Goal: Complete application form

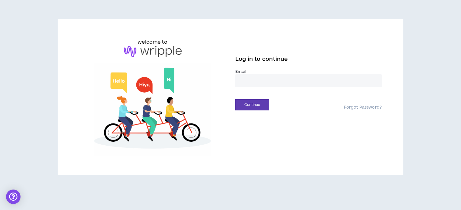
click at [271, 80] on input "email" at bounding box center [308, 80] width 146 height 13
type input "**********"
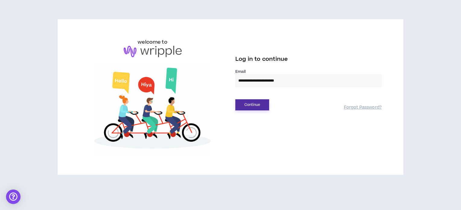
click at [251, 106] on button "Continue" at bounding box center [252, 104] width 34 height 11
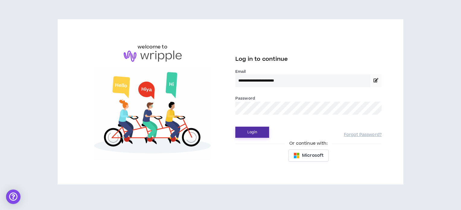
click at [260, 135] on button "Login" at bounding box center [252, 132] width 34 height 11
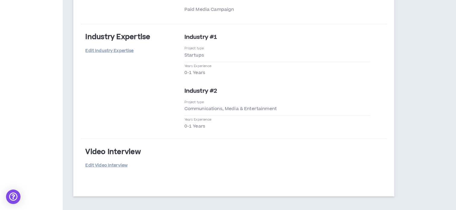
scroll to position [1092, 0]
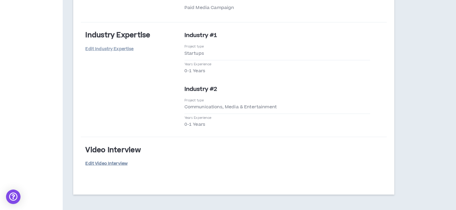
click at [118, 159] on link "Edit Video Interview" at bounding box center [106, 164] width 42 height 11
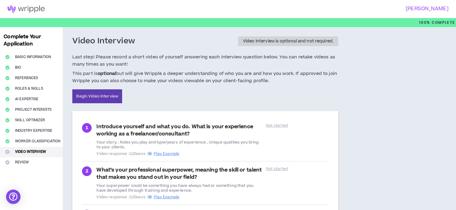
click at [311, 43] on div "Video interview is optional and not required." at bounding box center [288, 41] width 90 height 4
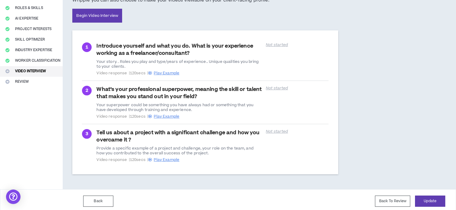
scroll to position [83, 0]
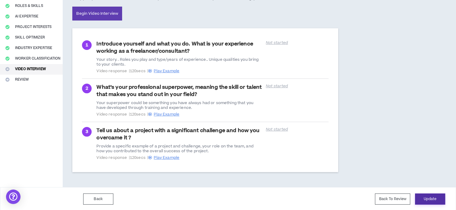
click at [437, 200] on button "Update" at bounding box center [430, 199] width 30 height 11
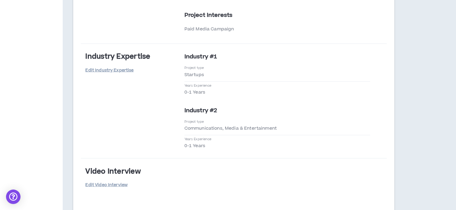
scroll to position [1107, 0]
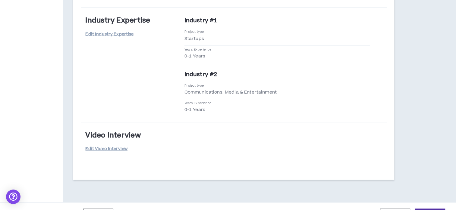
click at [437, 209] on button "Submit" at bounding box center [430, 214] width 30 height 11
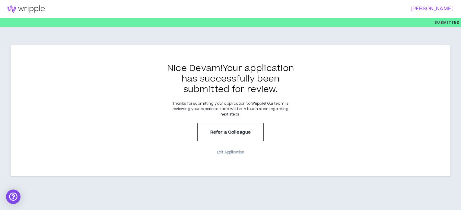
click at [235, 153] on button "Exit Application" at bounding box center [230, 152] width 30 height 11
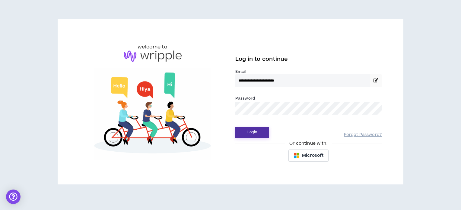
click at [258, 132] on button "Login" at bounding box center [252, 132] width 34 height 11
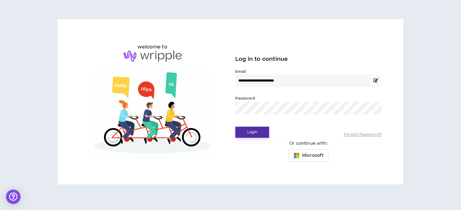
click at [249, 137] on button "Login" at bounding box center [252, 132] width 34 height 11
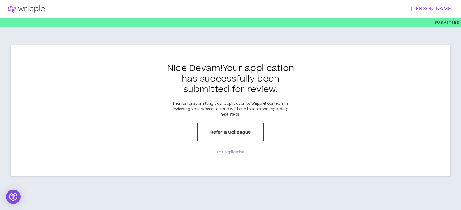
click at [441, 11] on h3 "[PERSON_NAME]" at bounding box center [340, 9] width 227 height 6
click at [30, 9] on img at bounding box center [26, 8] width 52 height 7
click at [31, 12] on img at bounding box center [26, 8] width 52 height 7
click at [341, 188] on div "Nice Devam ! Your application has successfully been submitted for review. Thank…" at bounding box center [230, 109] width 461 height 164
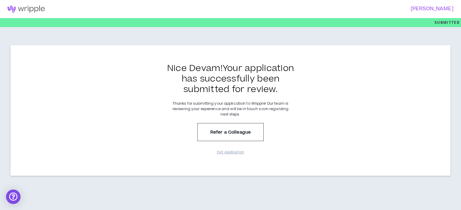
click at [341, 188] on div "Nice Devam ! Your application has successfully been submitted for review. Thank…" at bounding box center [230, 109] width 461 height 164
